Goal: Task Accomplishment & Management: Use online tool/utility

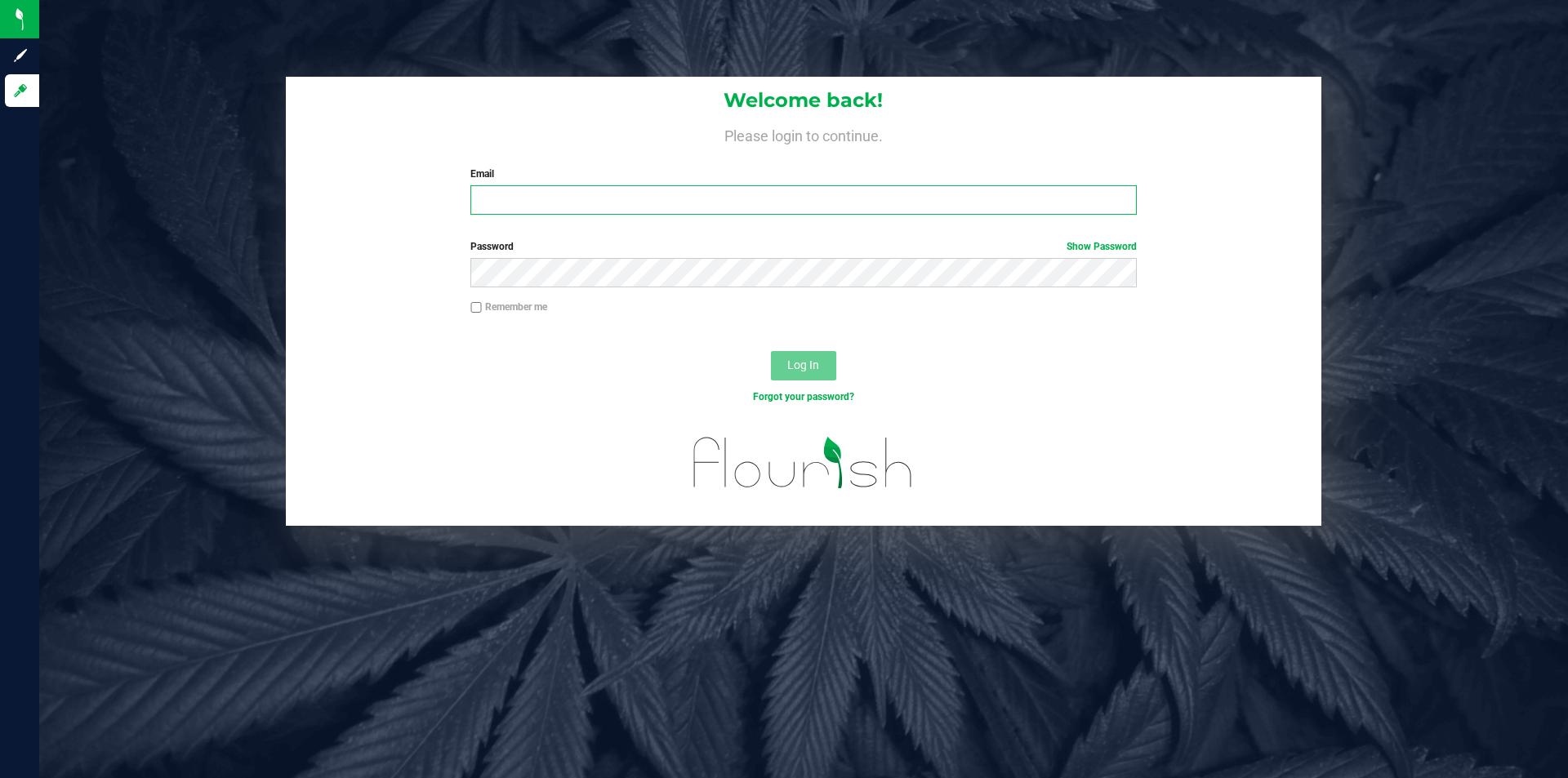
drag, startPoint x: 0, startPoint y: 0, endPoint x: 554, endPoint y: 205, distance: 590.7
click at [554, 205] on input "Email" at bounding box center [803, 200] width 666 height 29
type input "[EMAIL_ADDRESS][DOMAIN_NAME]"
click at [771, 351] on button "Log In" at bounding box center [803, 365] width 65 height 29
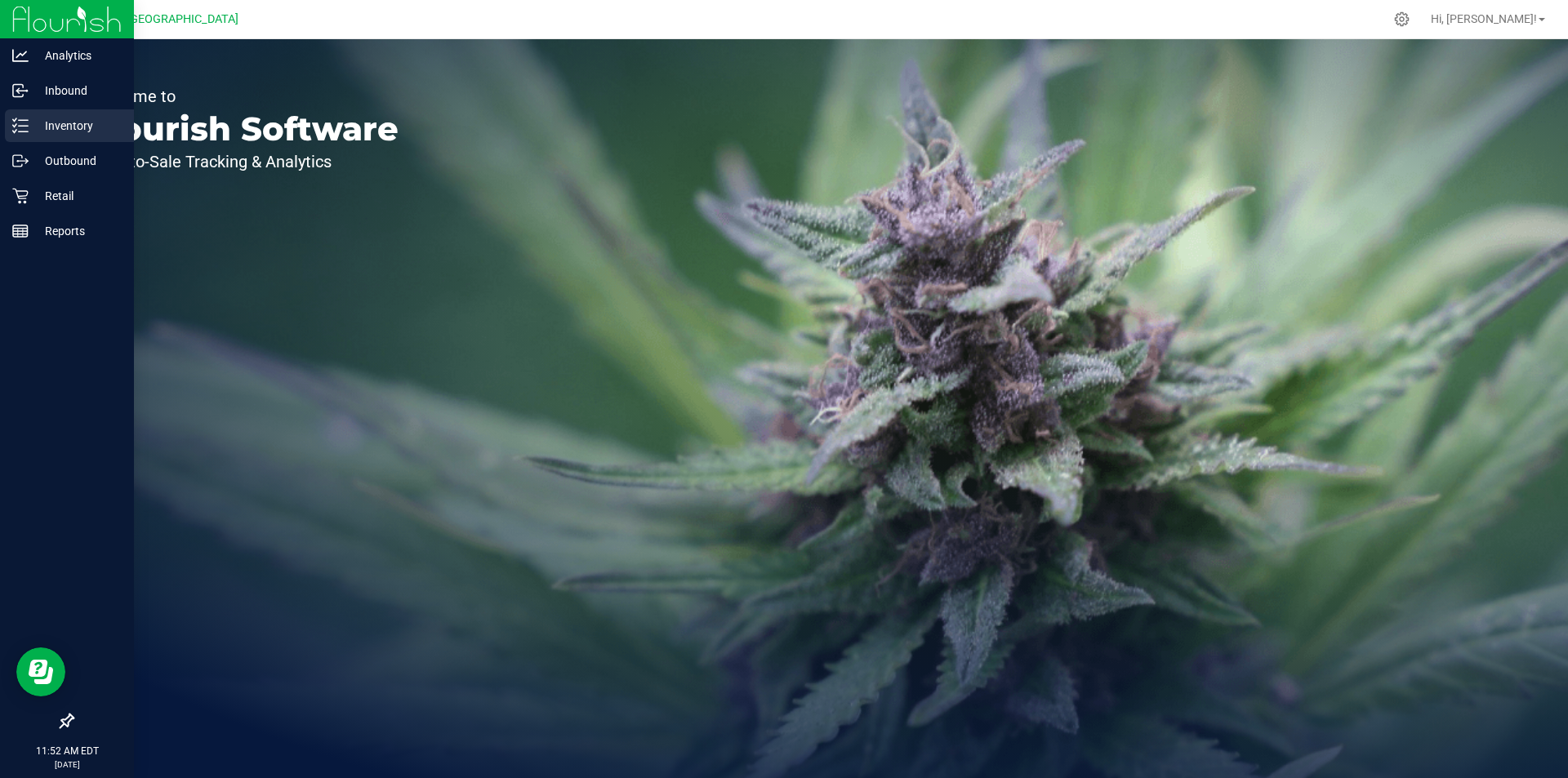
click at [59, 123] on p "Inventory" at bounding box center [77, 125] width 98 height 20
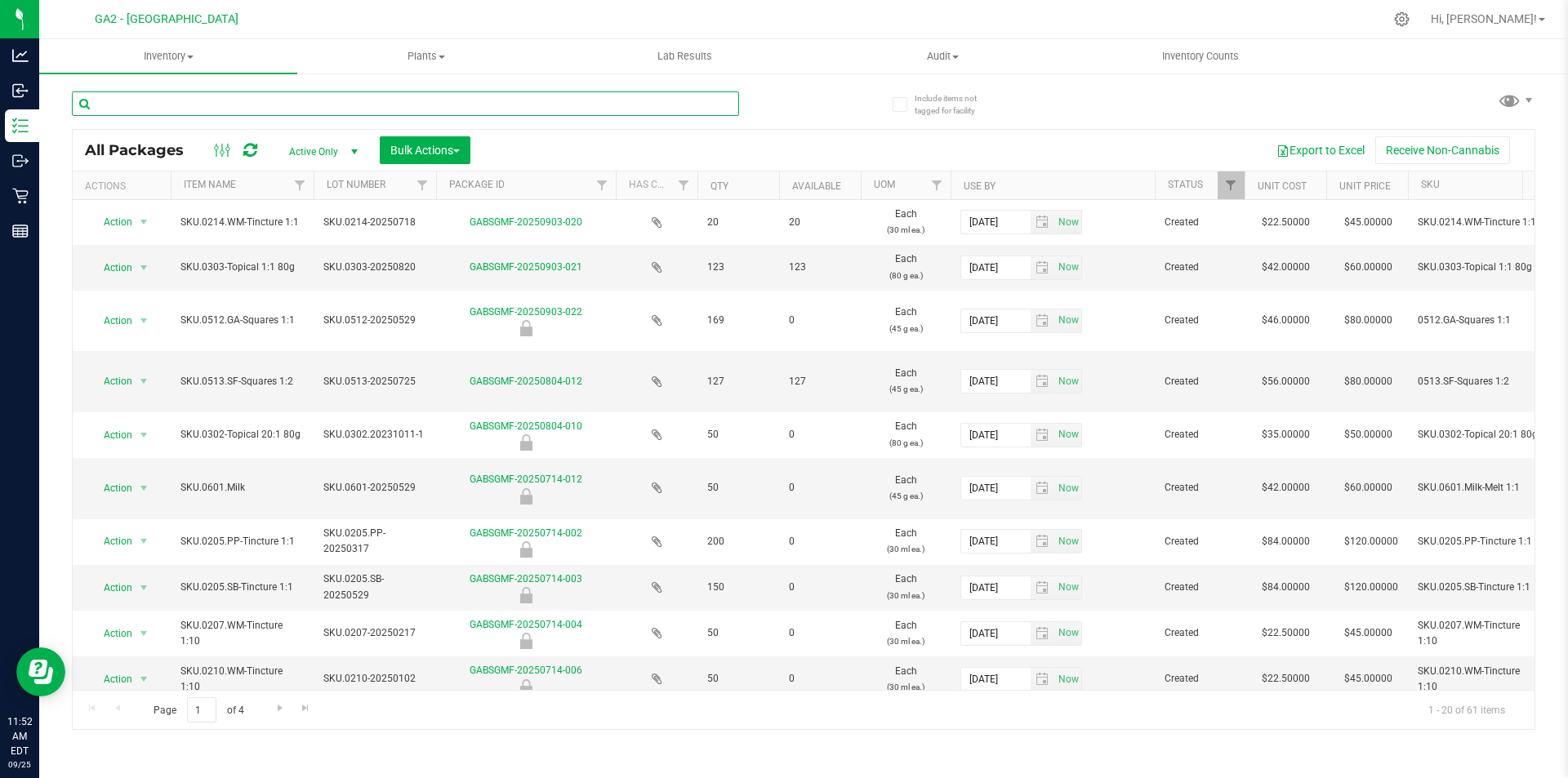
click at [181, 104] on input "text" at bounding box center [405, 104] width 667 height 24
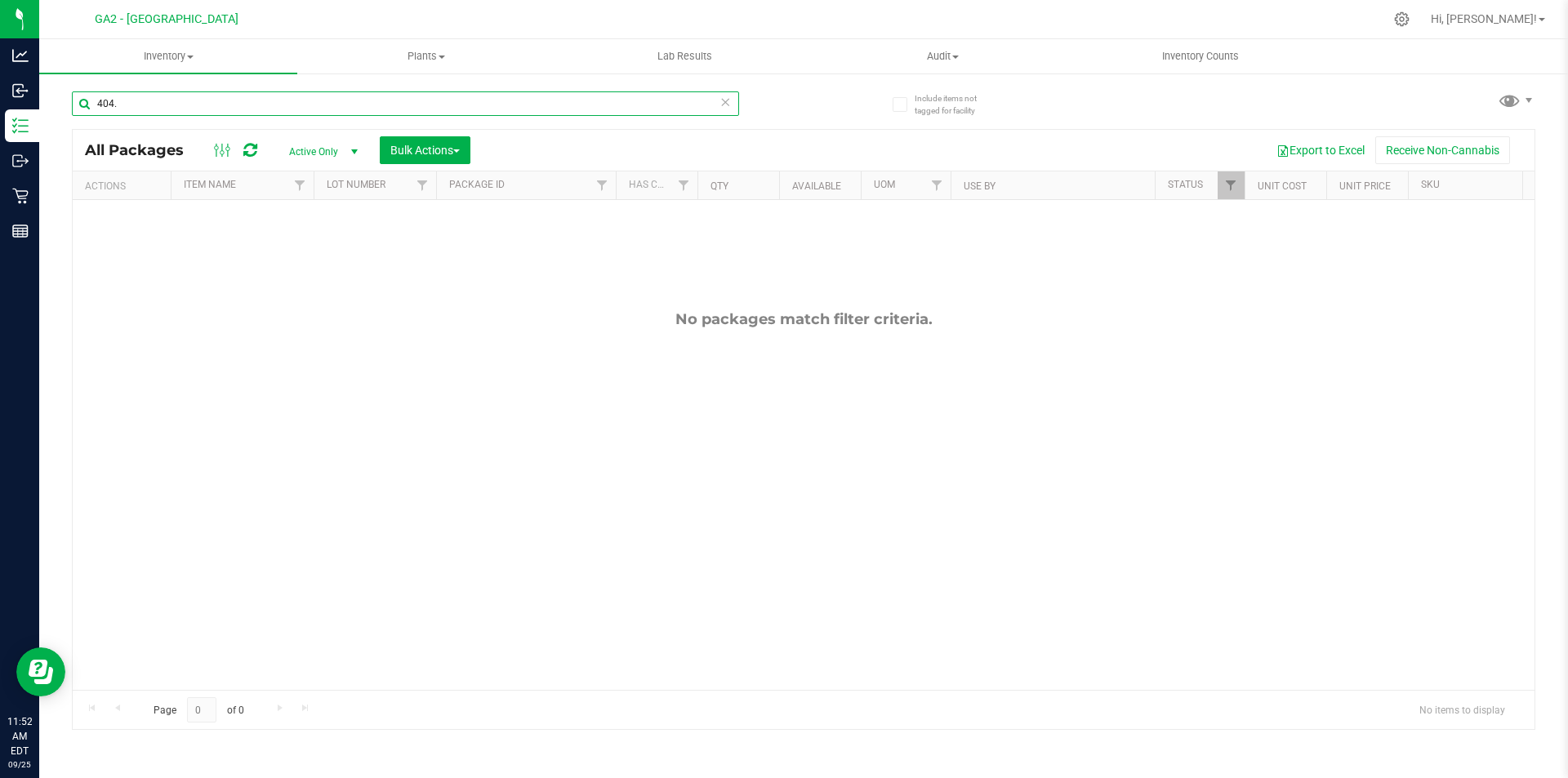
type input "404"
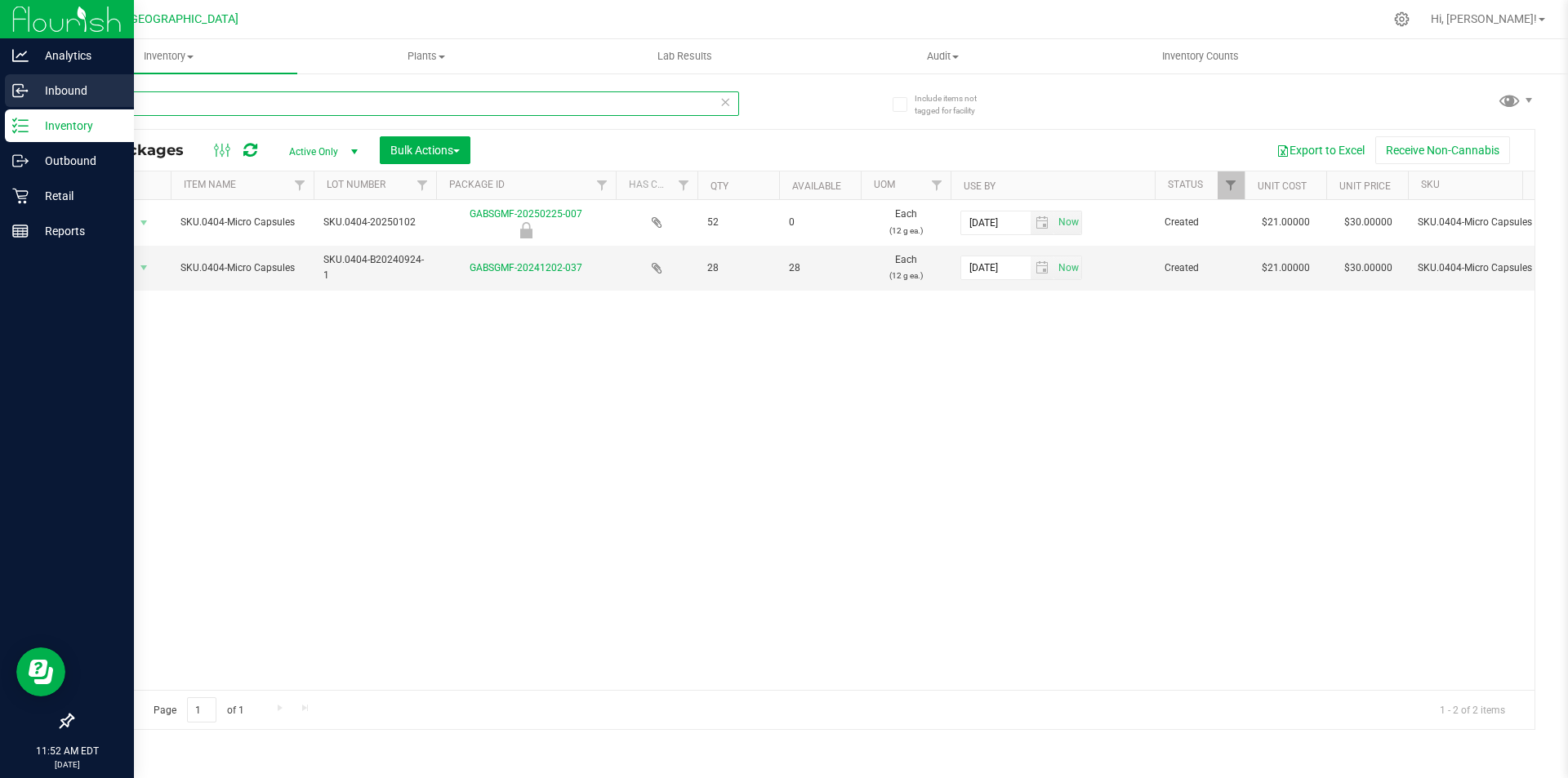
drag, startPoint x: 141, startPoint y: 110, endPoint x: 13, endPoint y: 84, distance: 130.6
click at [13, 84] on div "Analytics Inbound Inventory Outbound Retail Reports 11:52 AM EDT [DATE] 09/25 G…" at bounding box center [784, 389] width 1568 height 778
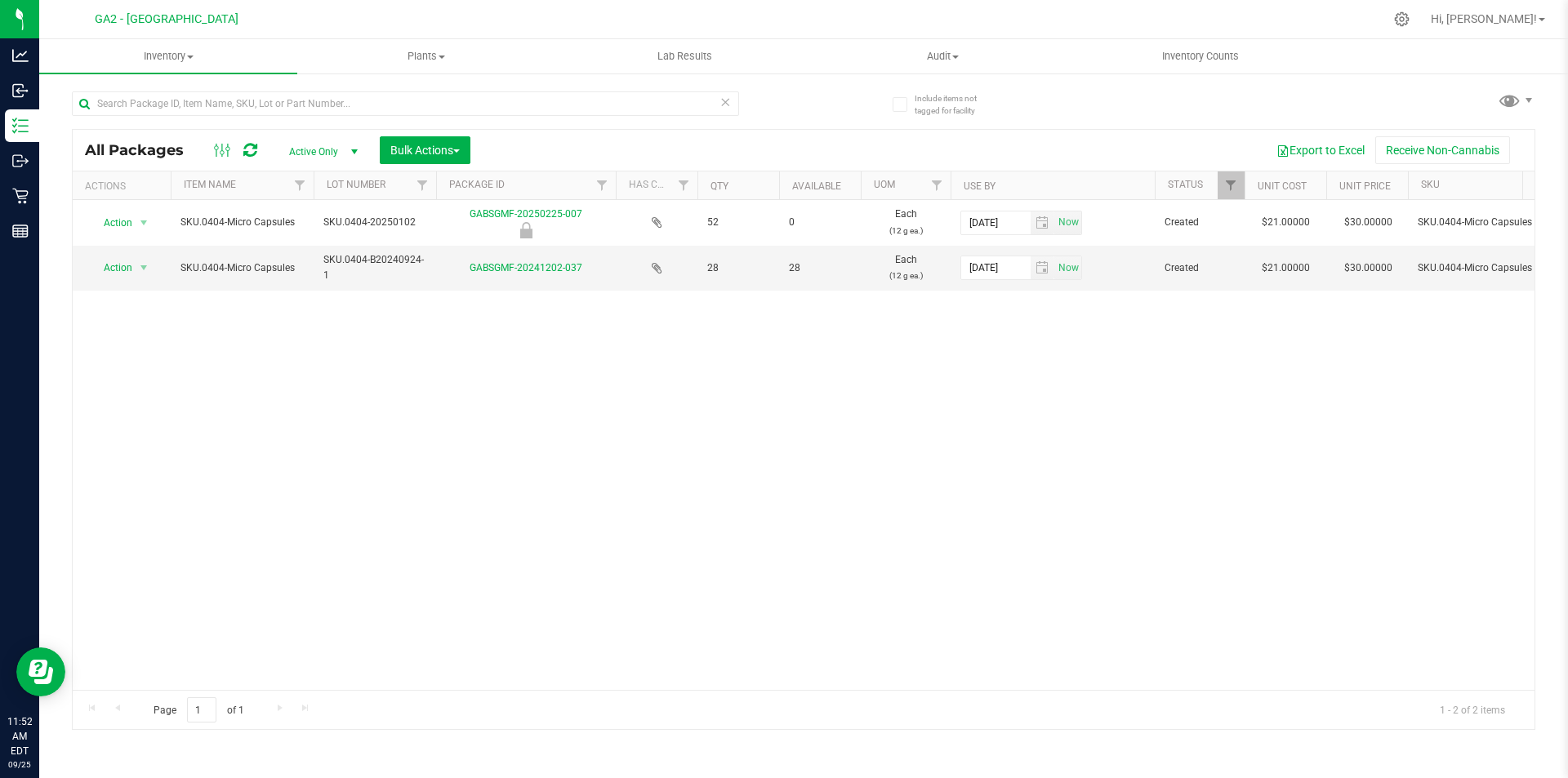
click at [249, 400] on div "Action Action Edit attributes Global inventory Locate package Mark as sample Pa…" at bounding box center [804, 445] width 1462 height 490
